Goal: Task Accomplishment & Management: Manage account settings

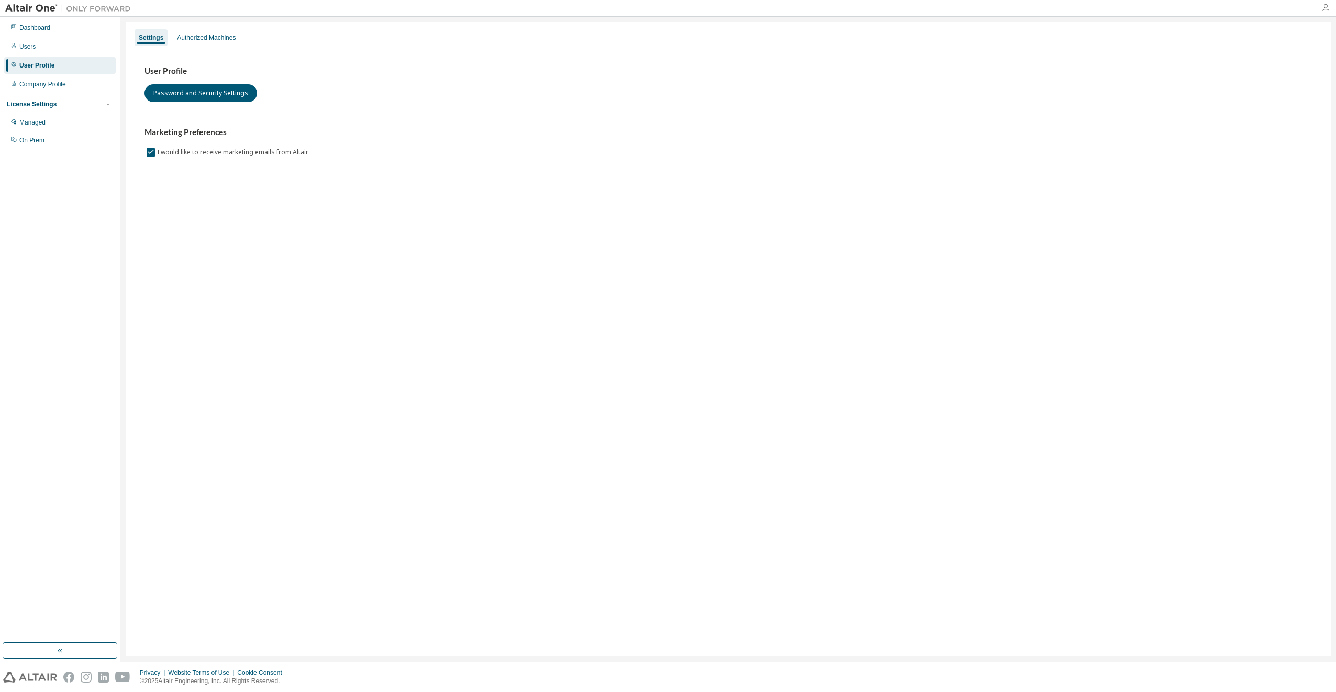
click at [1325, 7] on icon "button" at bounding box center [1326, 8] width 8 height 8
click at [1215, 206] on link "Managed Licenses" at bounding box center [1226, 202] width 53 height 10
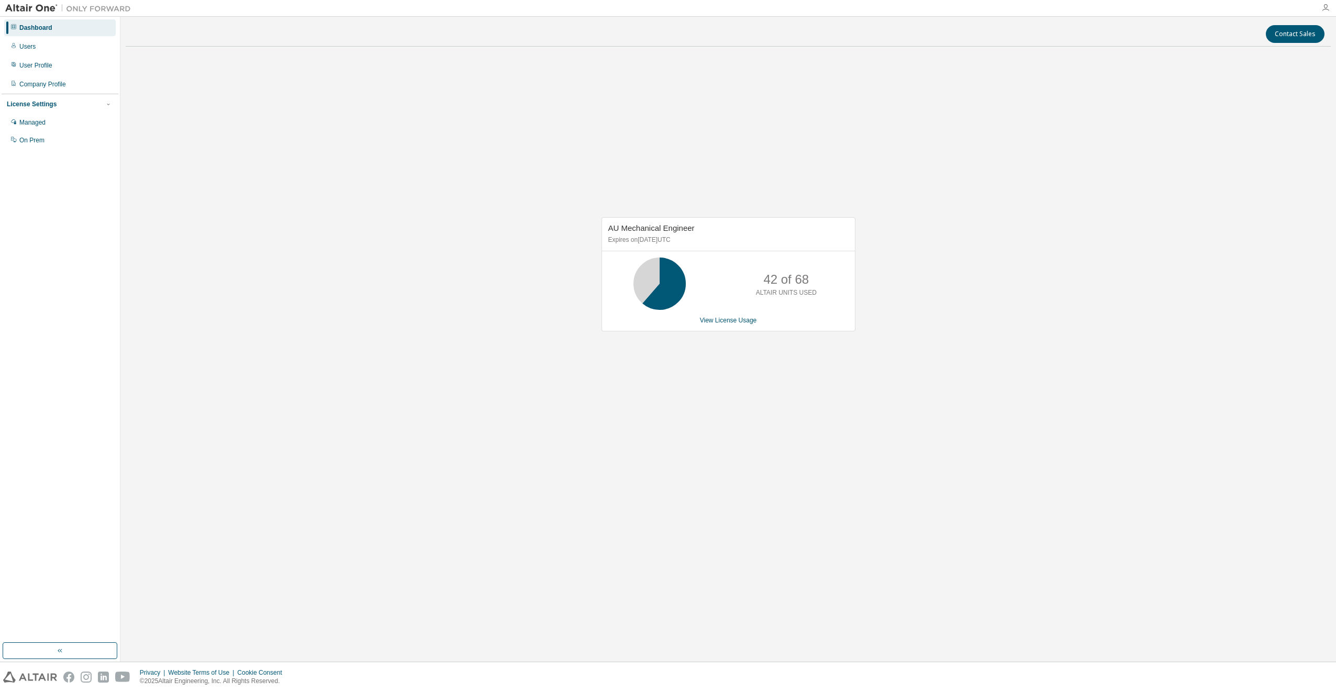
click at [1325, 8] on icon "button" at bounding box center [1326, 8] width 8 height 8
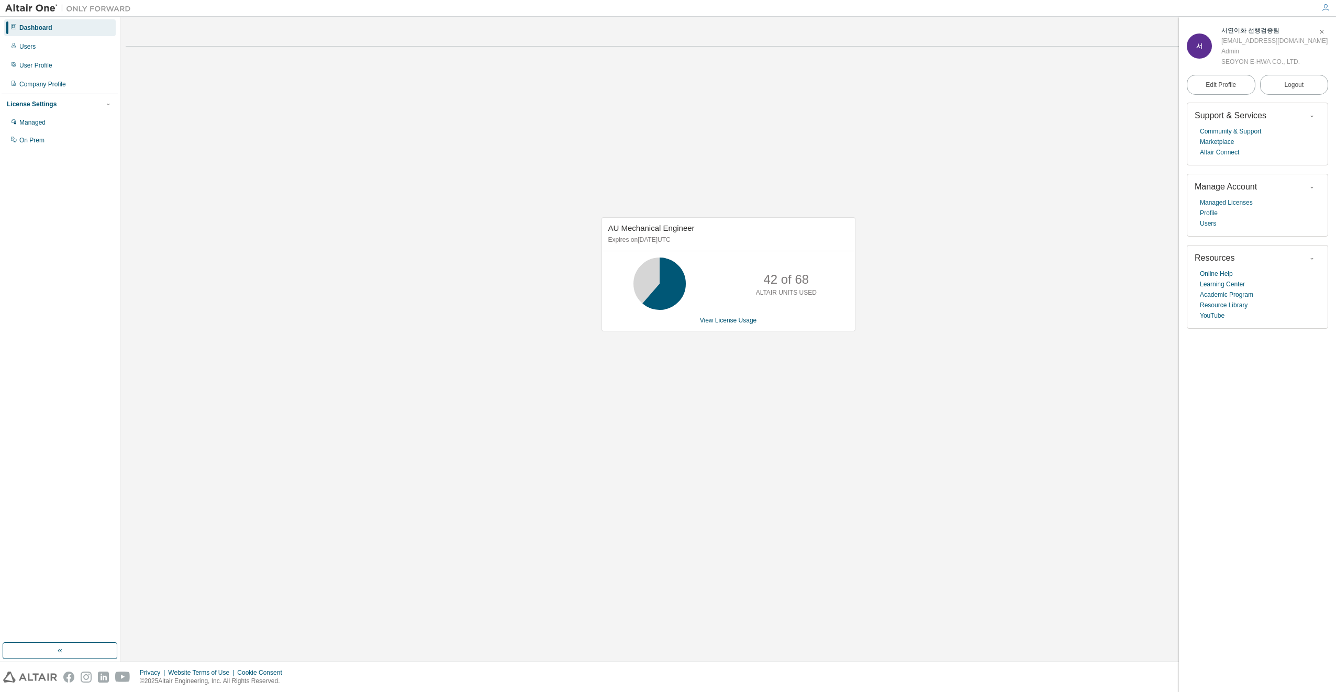
click at [1199, 46] on span "서" at bounding box center [1200, 45] width 6 height 7
click at [1214, 222] on link "Users" at bounding box center [1208, 223] width 16 height 10
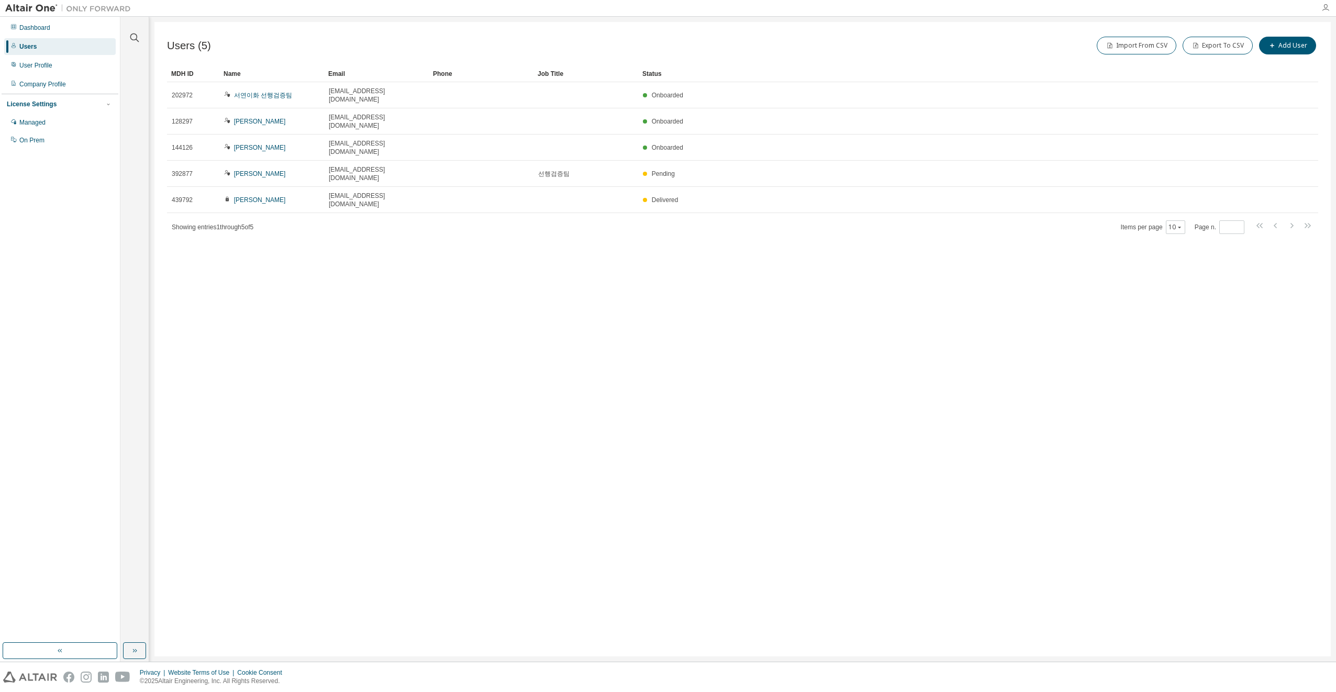
click at [1328, 6] on icon "button" at bounding box center [1326, 8] width 8 height 8
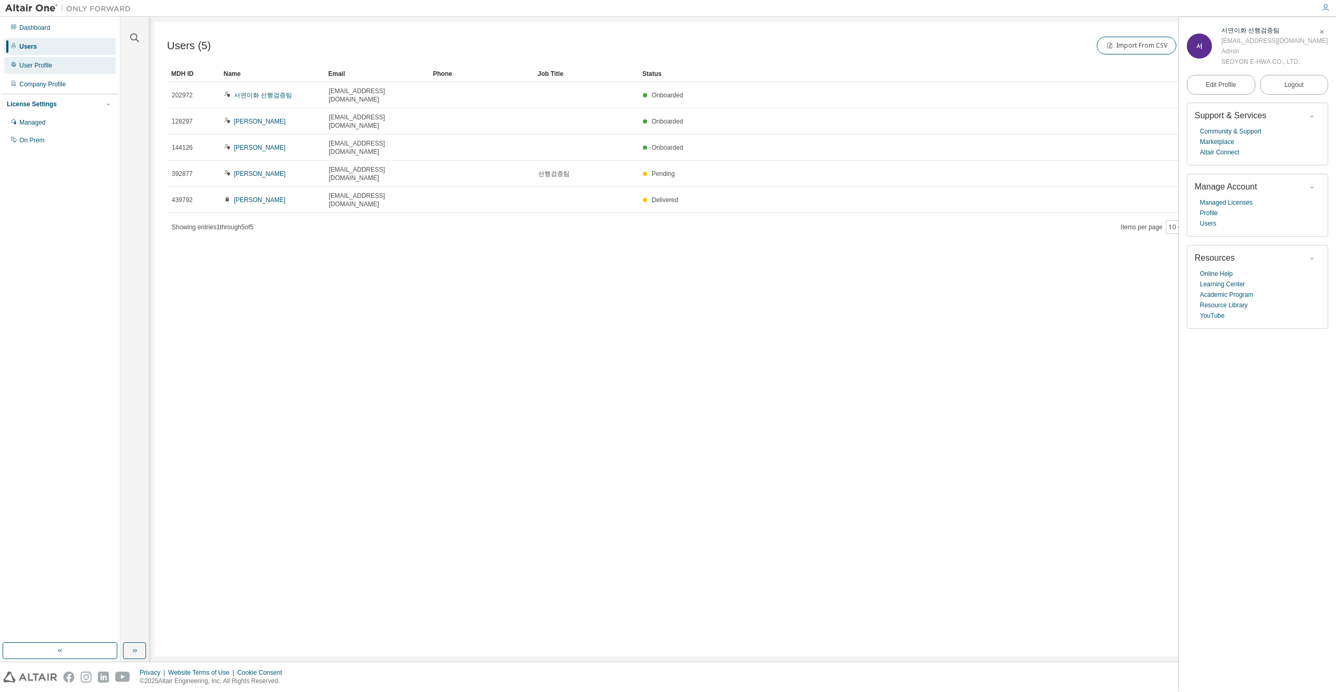
click at [36, 68] on div "User Profile" at bounding box center [35, 65] width 33 height 8
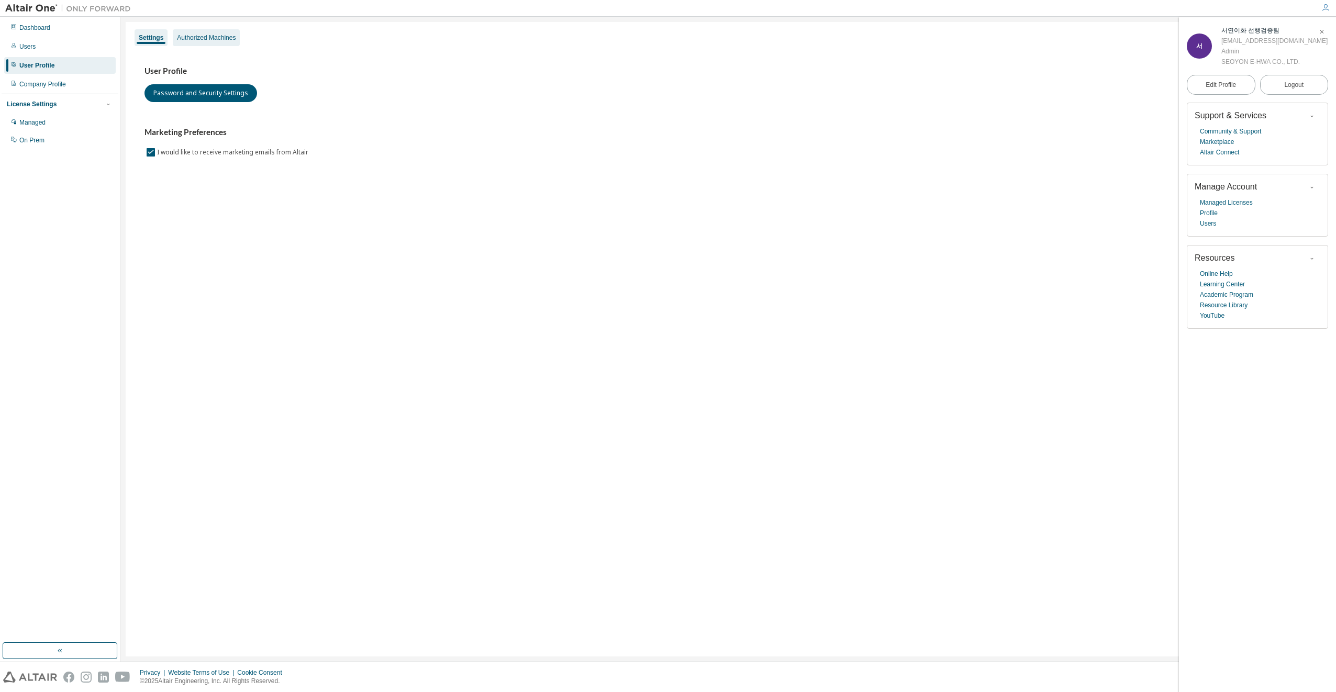
click at [210, 41] on div "Authorized Machines" at bounding box center [206, 38] width 59 height 8
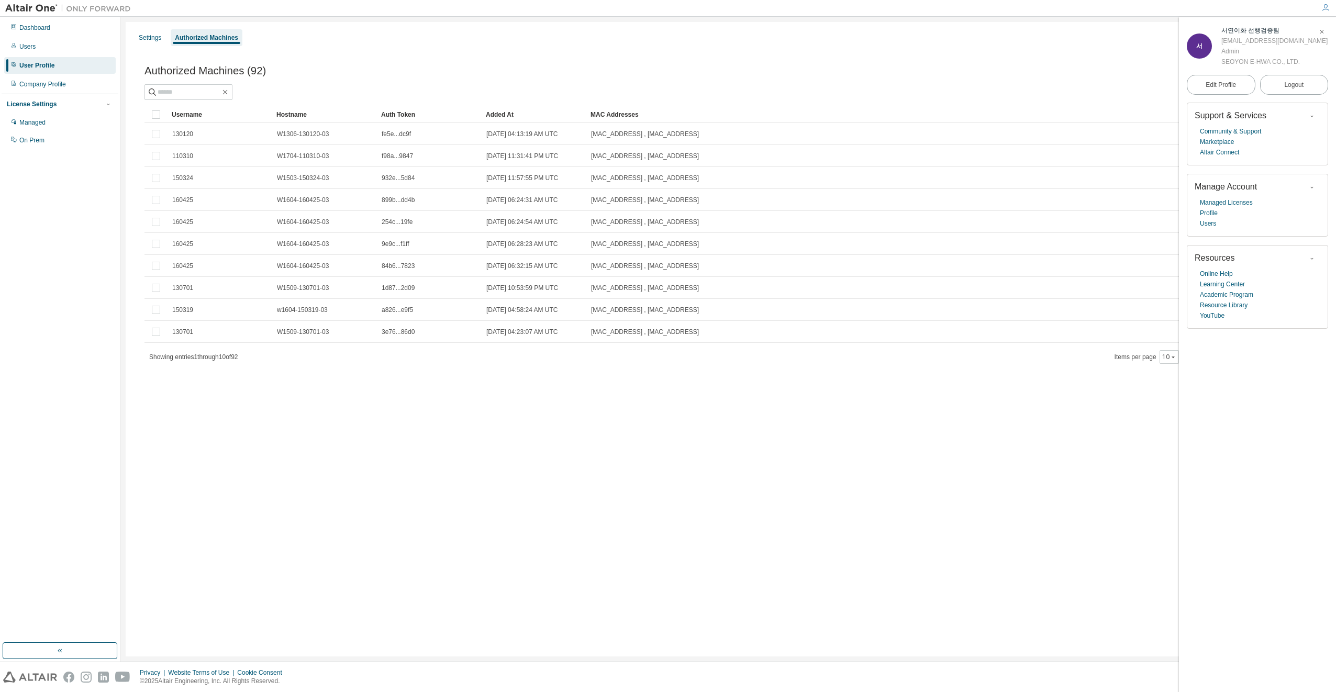
click at [1322, 31] on icon "button" at bounding box center [1322, 32] width 6 height 6
click at [1272, 76] on button "Generate Auth Code" at bounding box center [1271, 71] width 79 height 18
